Goal: Find specific page/section: Find specific page/section

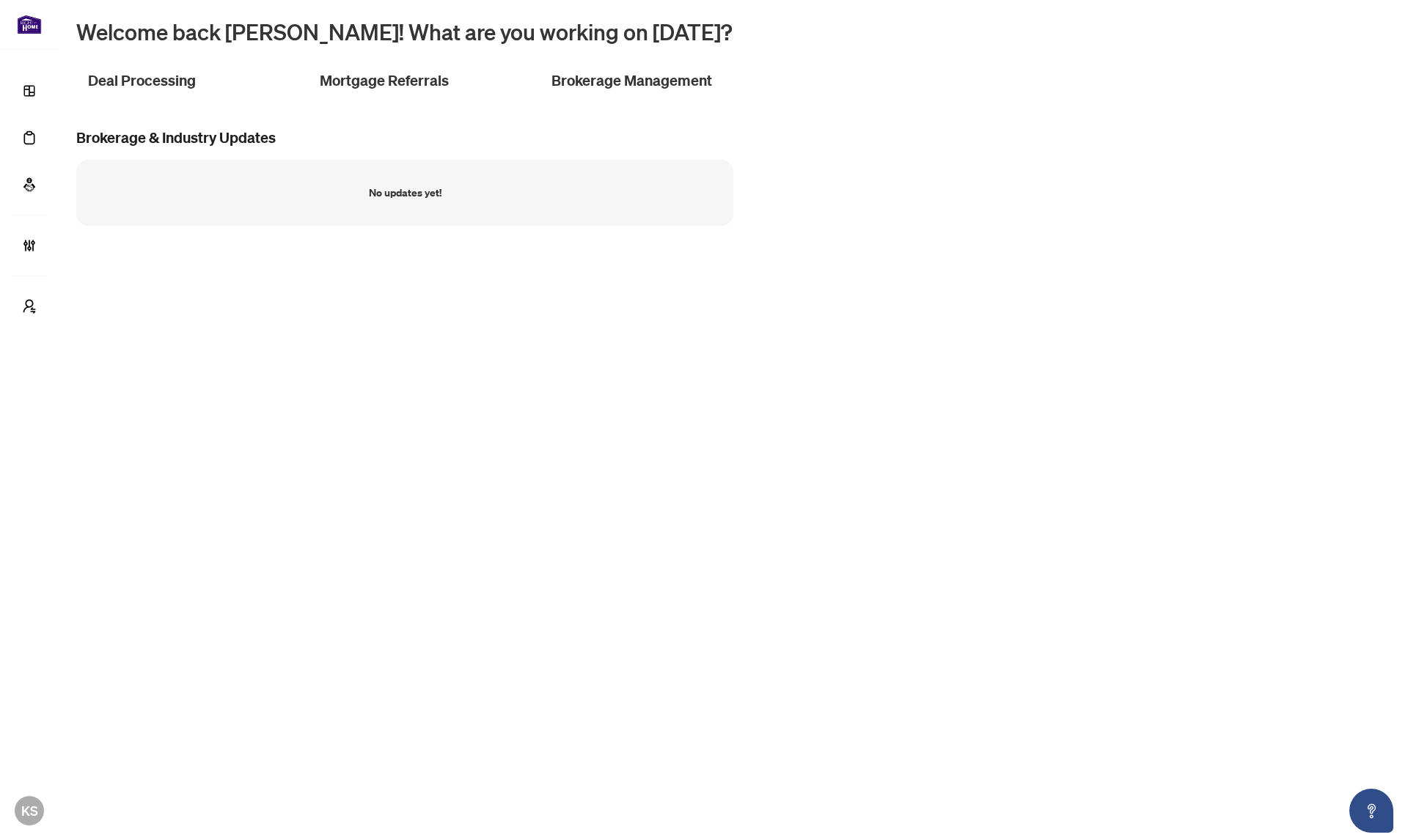
click at [469, 348] on main "Welcome back [PERSON_NAME]! What are you working on [DATE]? Deal Processing Mor…" at bounding box center [733, 420] width 1349 height 840
click at [811, 663] on main "Welcome back [PERSON_NAME]! What are you working on [DATE]? Deal Processing Mor…" at bounding box center [733, 420] width 1349 height 840
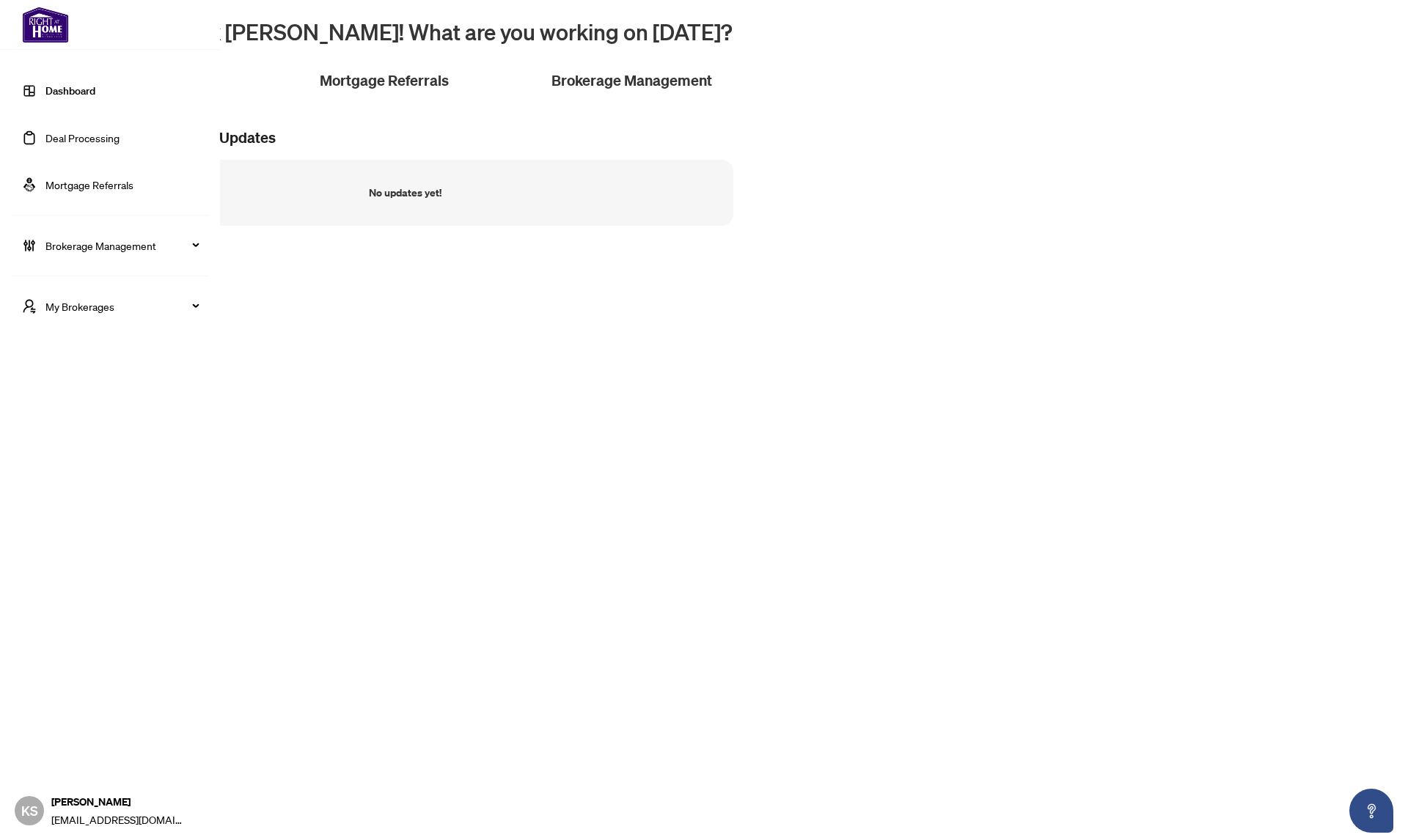
click at [41, 807] on span "KS" at bounding box center [28, 811] width 29 height 29
click at [77, 308] on span "My Brokerages" at bounding box center [122, 307] width 153 height 16
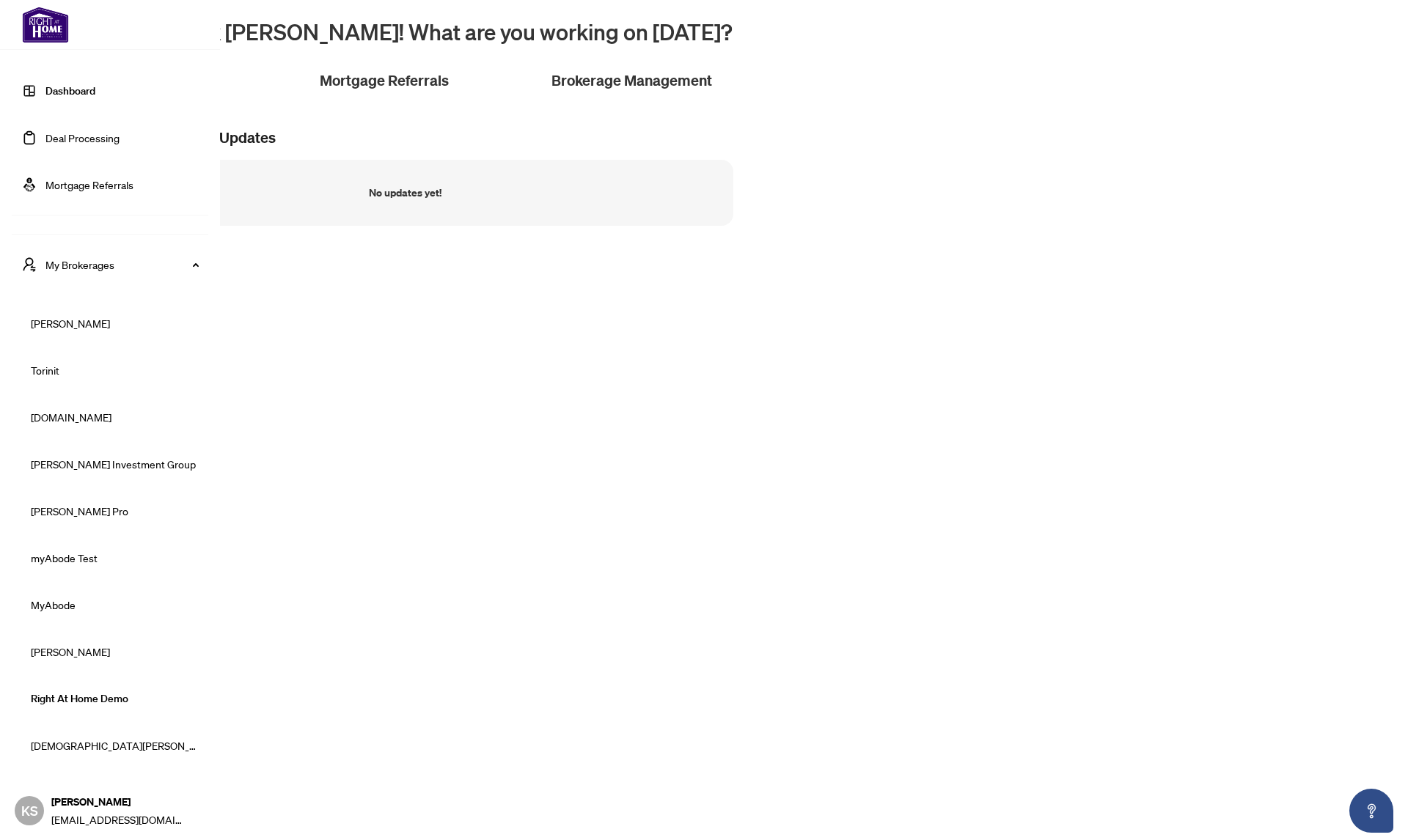
click at [57, 412] on span "[DOMAIN_NAME]" at bounding box center [115, 417] width 167 height 16
